Goal: Navigation & Orientation: Find specific page/section

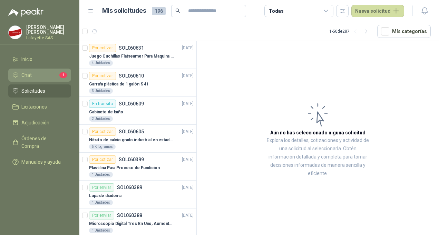
click at [36, 70] on link "Chat 1" at bounding box center [39, 75] width 63 height 13
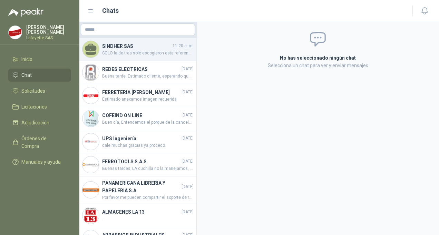
click at [156, 50] on span "SOLO la de tres solo escogieron esta referencia" at bounding box center [147, 53] width 91 height 7
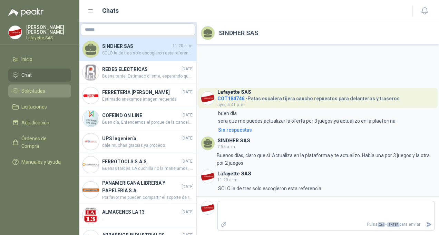
click at [27, 90] on span "Solicitudes" at bounding box center [33, 91] width 24 height 8
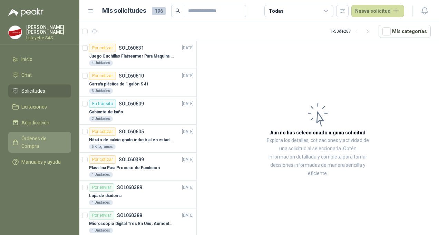
click at [35, 138] on span "Órdenes de Compra" at bounding box center [42, 142] width 43 height 15
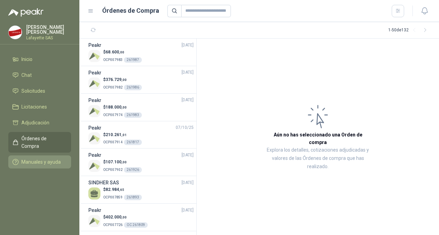
click at [39, 158] on span "Manuales y ayuda" at bounding box center [40, 162] width 39 height 8
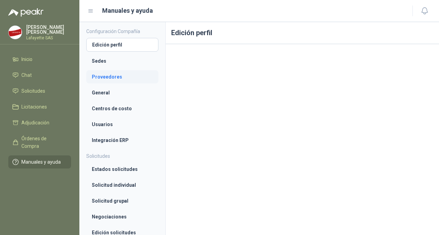
click at [121, 73] on li "Proveedores" at bounding box center [122, 77] width 61 height 8
click at [123, 74] on li "Proveedores" at bounding box center [122, 77] width 60 height 8
click at [113, 96] on link "General" at bounding box center [122, 92] width 72 height 13
click at [119, 109] on li "Centros de costo" at bounding box center [122, 109] width 61 height 8
click at [100, 66] on link "Sedes" at bounding box center [122, 60] width 72 height 13
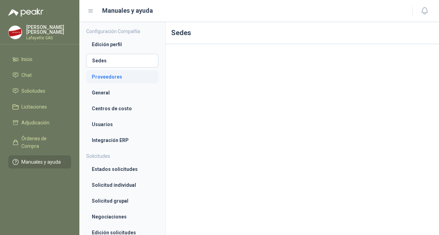
click at [102, 74] on li "Proveedores" at bounding box center [122, 77] width 61 height 8
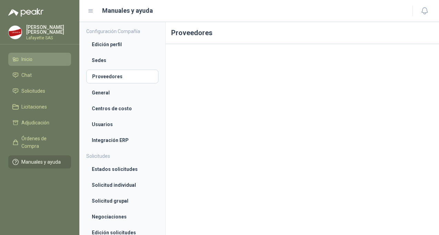
click at [33, 57] on li "Inicio" at bounding box center [39, 60] width 54 height 8
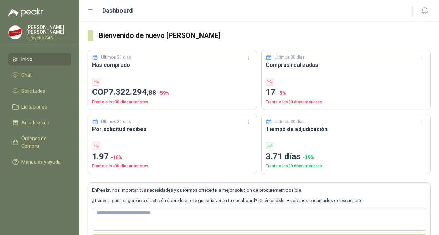
click at [17, 32] on img at bounding box center [15, 32] width 13 height 13
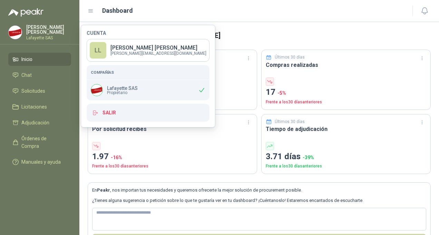
click at [132, 88] on p "Lafayette SAS" at bounding box center [122, 88] width 31 height 5
click at [121, 50] on p "[PERSON_NAME]" at bounding box center [158, 48] width 96 height 6
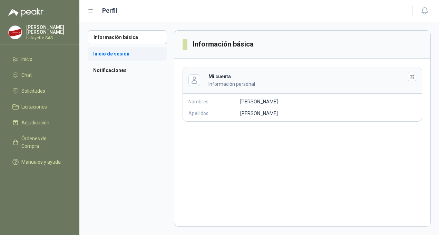
click at [144, 60] on li "Inicio de sesión" at bounding box center [127, 54] width 79 height 14
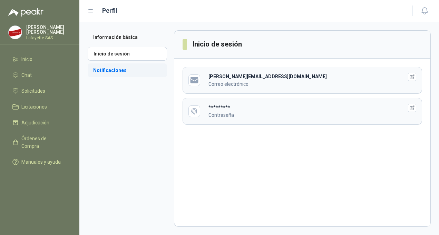
click at [130, 73] on li "Notificaciones" at bounding box center [127, 70] width 79 height 14
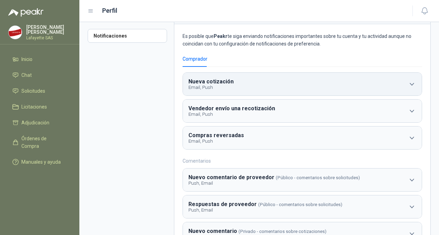
scroll to position [63, 0]
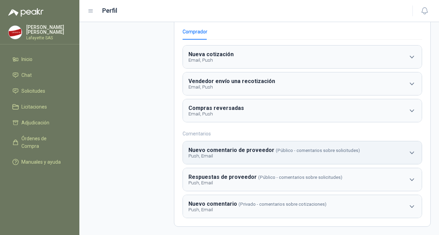
click at [259, 151] on b "Nuevo comentario de proveedor" at bounding box center [231, 150] width 86 height 7
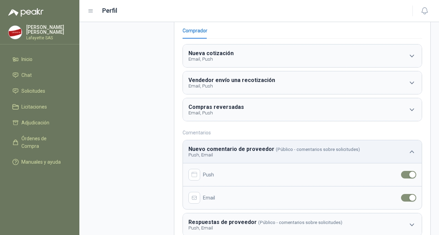
click at [259, 151] on b "Nuevo comentario de proveedor" at bounding box center [231, 149] width 86 height 7
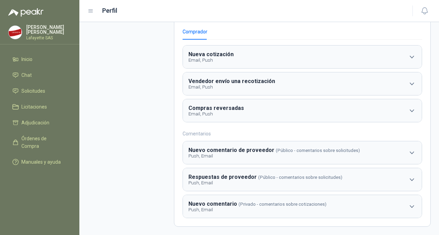
click at [11, 27] on img at bounding box center [15, 32] width 13 height 13
click at [75, 15] on div at bounding box center [39, 8] width 79 height 17
click at [26, 86] on link "Solicitudes" at bounding box center [39, 90] width 63 height 13
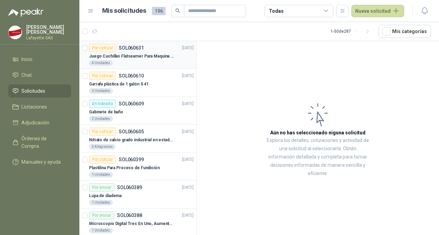
click at [134, 60] on div "4 Unidades" at bounding box center [141, 63] width 104 height 6
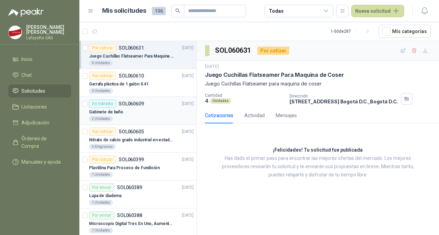
click at [134, 110] on div "Gabinete de baño" at bounding box center [141, 112] width 104 height 8
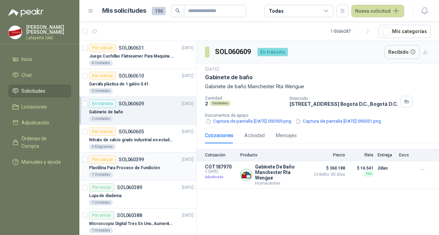
click at [133, 166] on p "Plastilina Para Proceso de Fundición" at bounding box center [124, 168] width 71 height 7
